Goal: Use online tool/utility: Utilize a website feature to perform a specific function

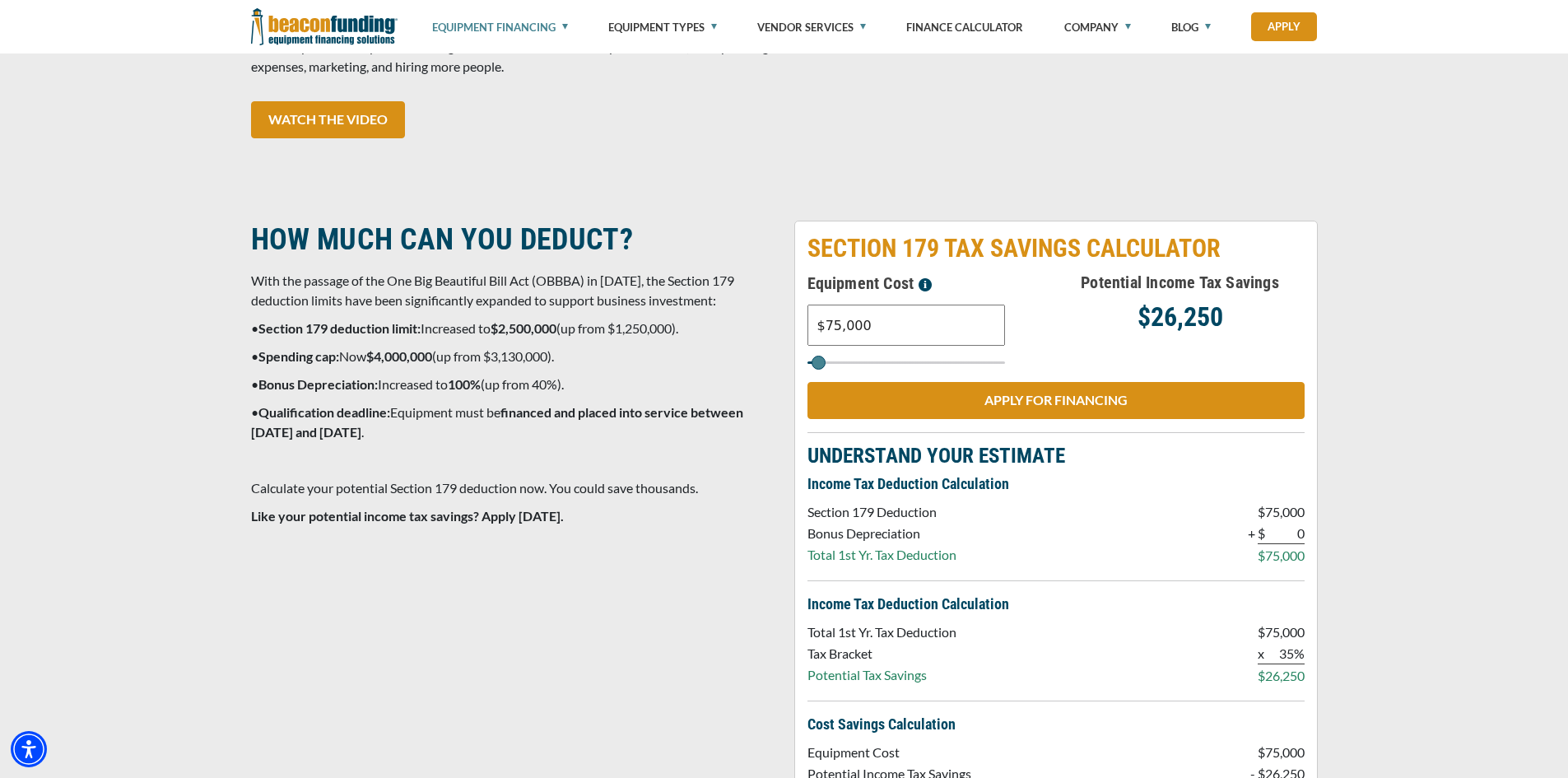
scroll to position [1337, 0]
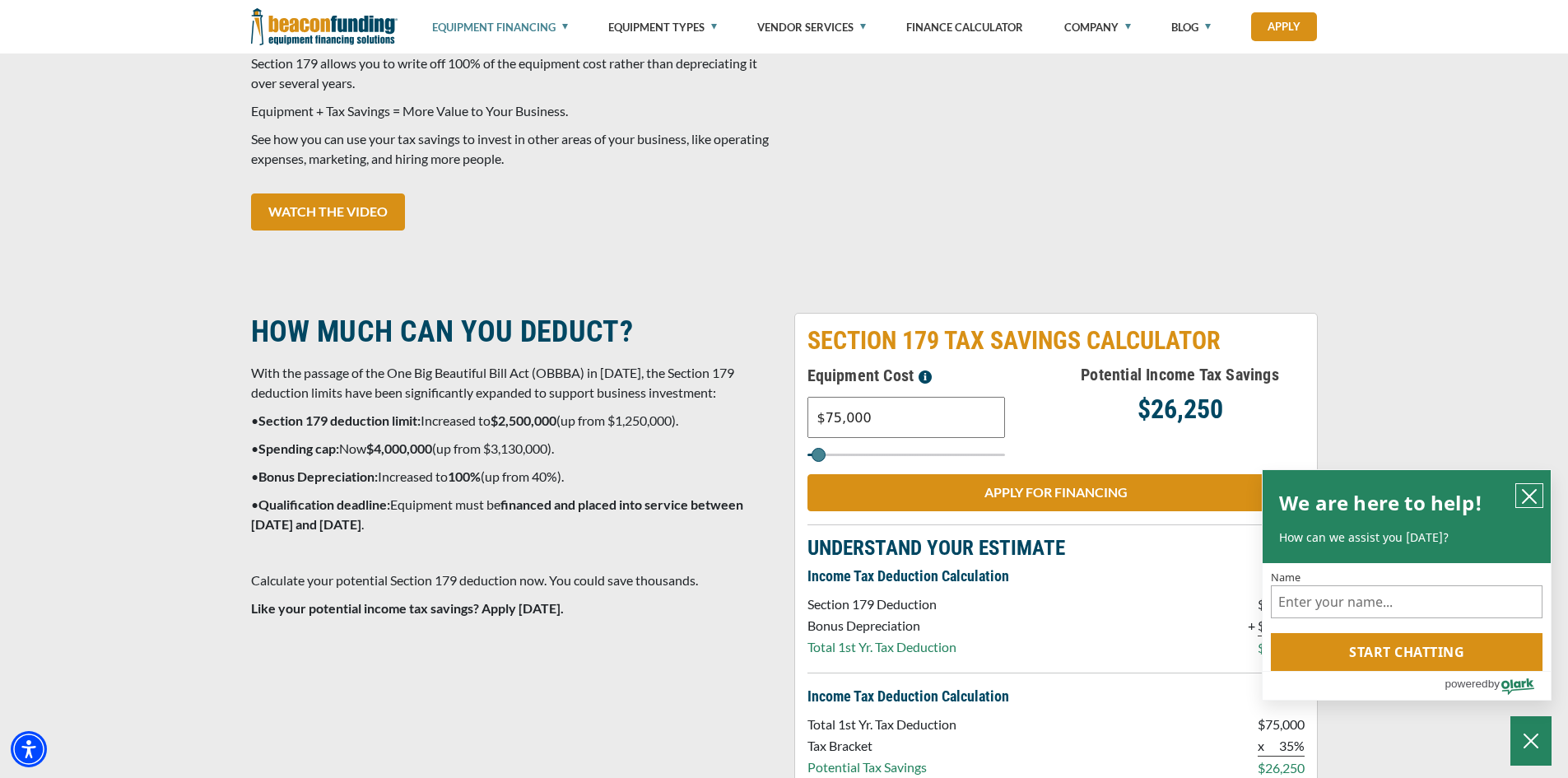
click at [1522, 501] on icon "close chatbox" at bounding box center [1529, 496] width 16 height 16
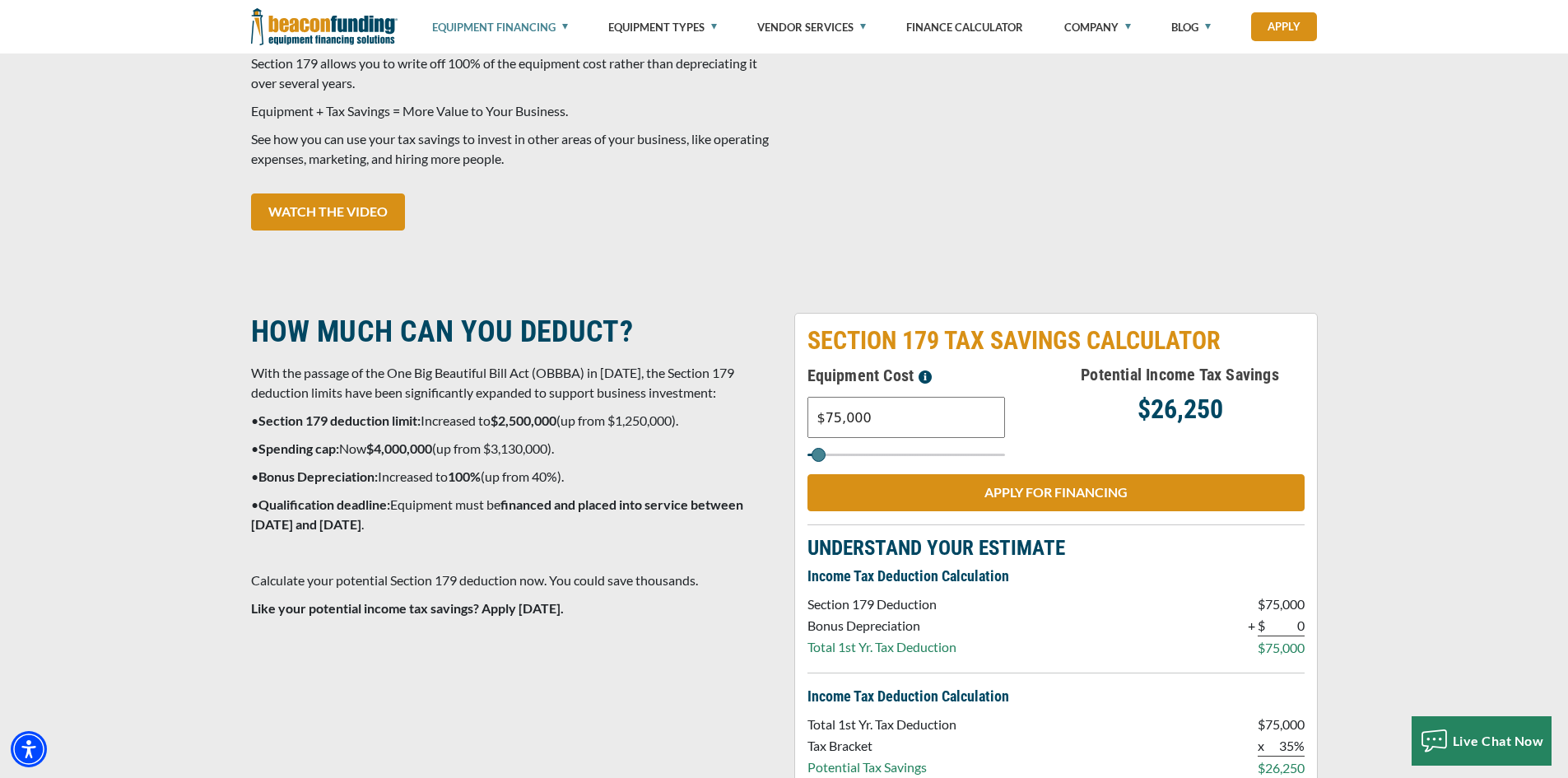
drag, startPoint x: 864, startPoint y: 413, endPoint x: 740, endPoint y: 419, distance: 124.1
click at [748, 421] on div "HOW MUCH CAN YOU DEDUCT? With the passage of the One Big Beautiful Bill Act (OB…" at bounding box center [784, 636] width 1086 height 647
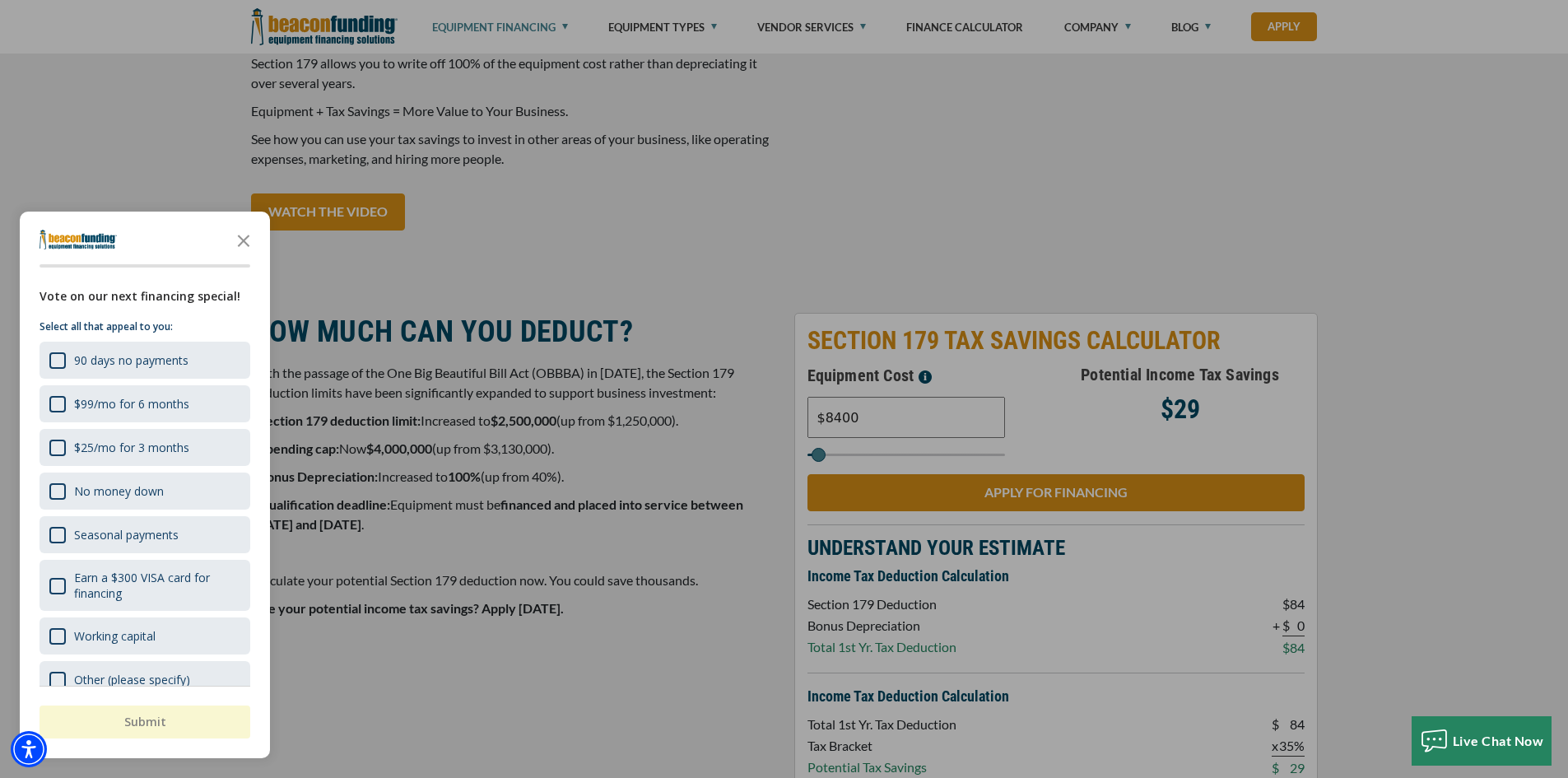
type input "$8,400"
type input "8000"
type input "$84,000"
type input "84000"
type input "$84,000"
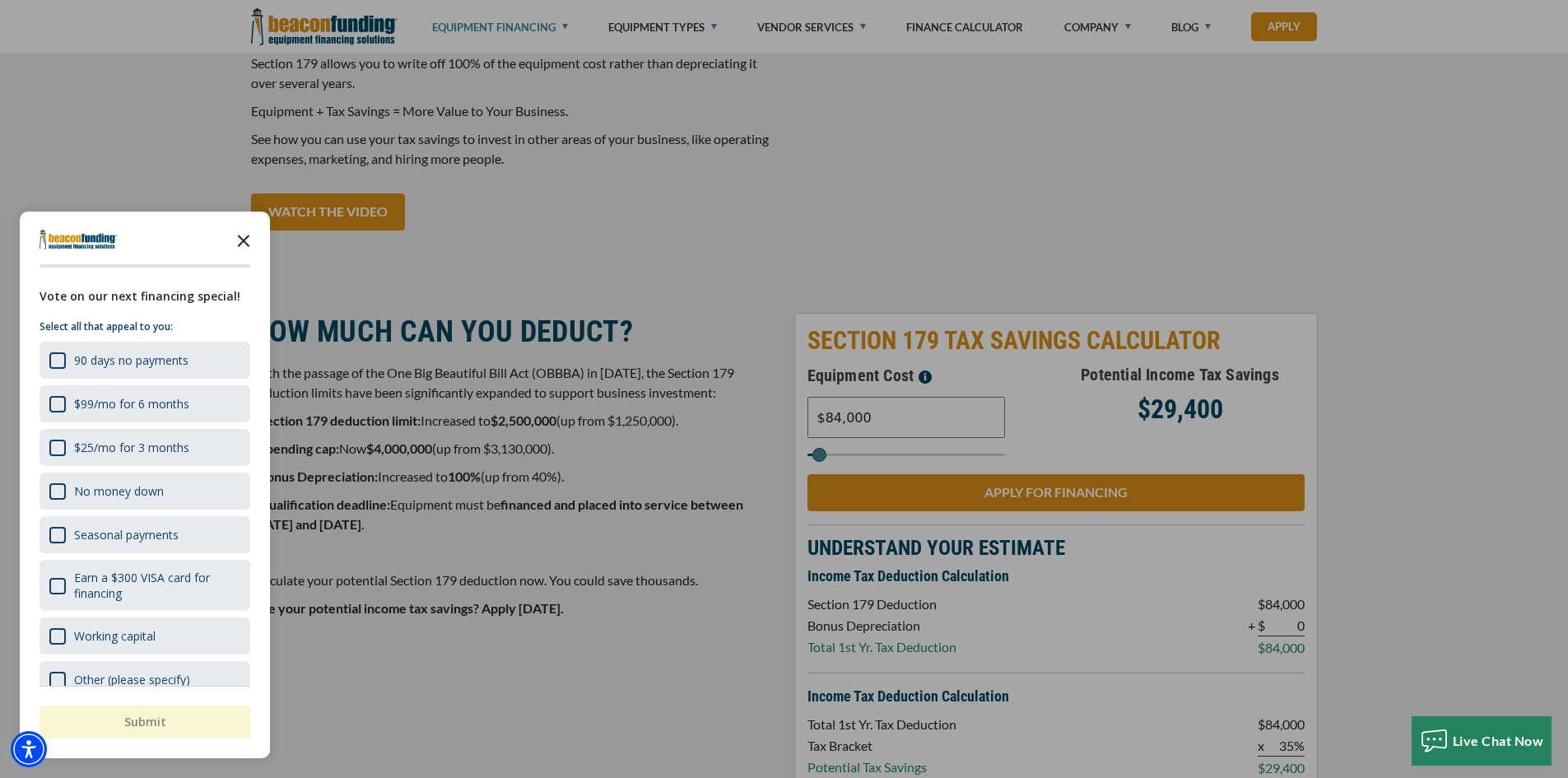
click at [242, 236] on icon "Close the survey" at bounding box center [243, 239] width 33 height 33
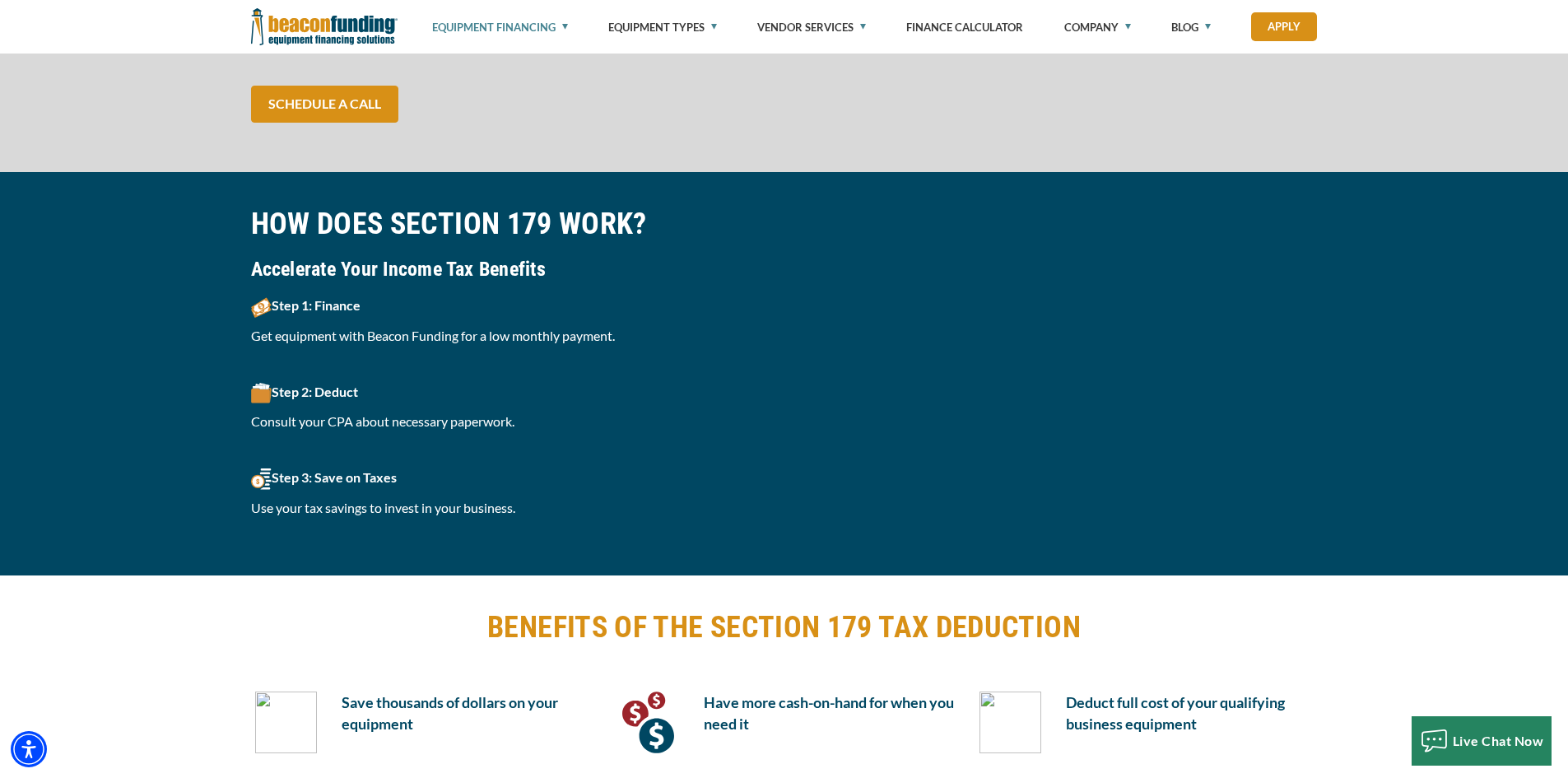
scroll to position [2819, 0]
